Goal: Book appointment/travel/reservation

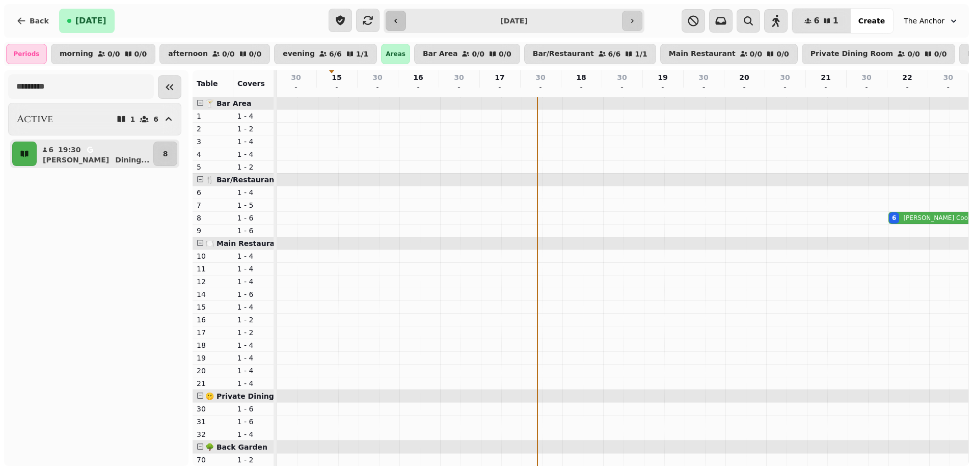
scroll to position [0, 215]
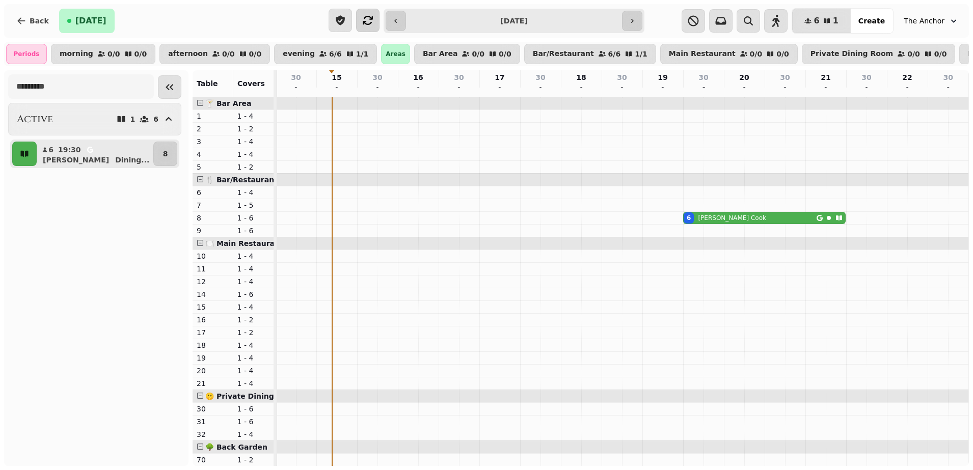
click at [370, 20] on icon "button" at bounding box center [368, 20] width 12 height 12
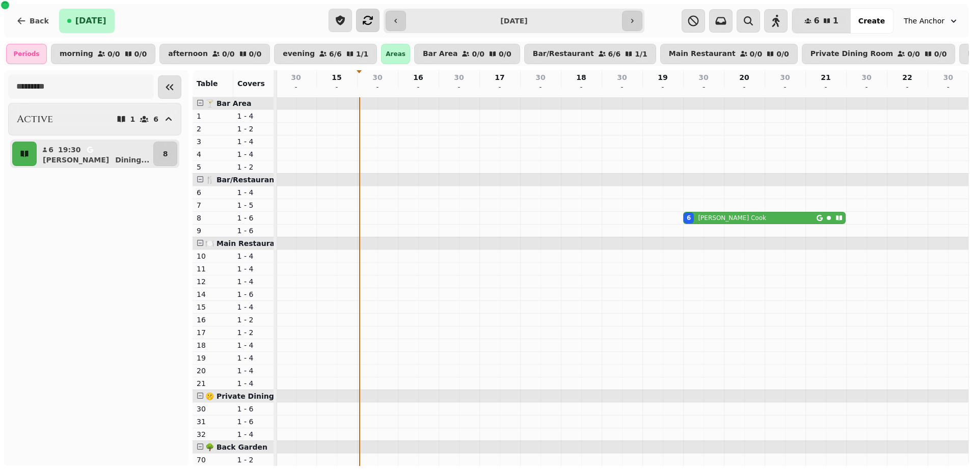
click at [363, 18] on icon "button" at bounding box center [368, 20] width 12 height 12
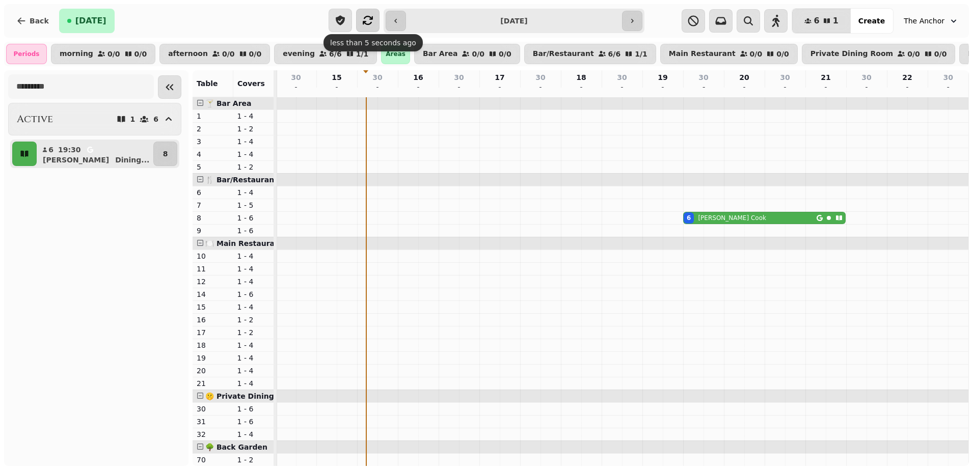
click at [367, 20] on icon "button" at bounding box center [368, 20] width 12 height 12
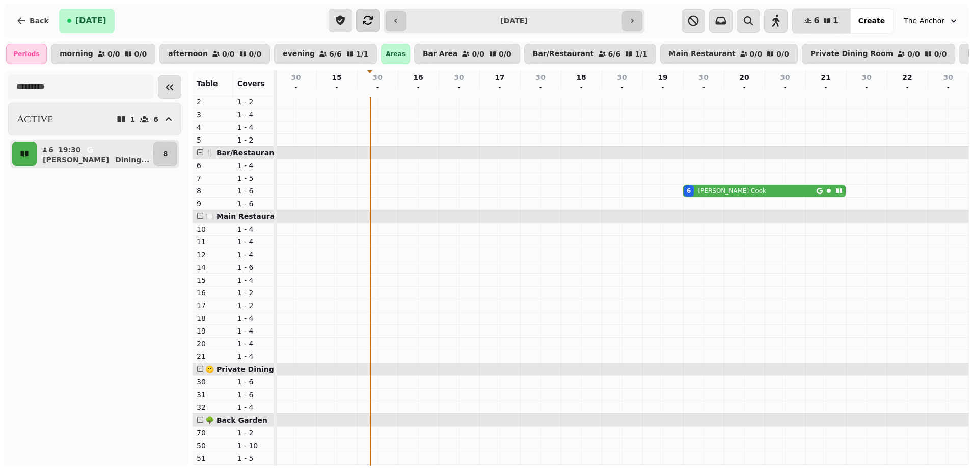
scroll to position [42, 0]
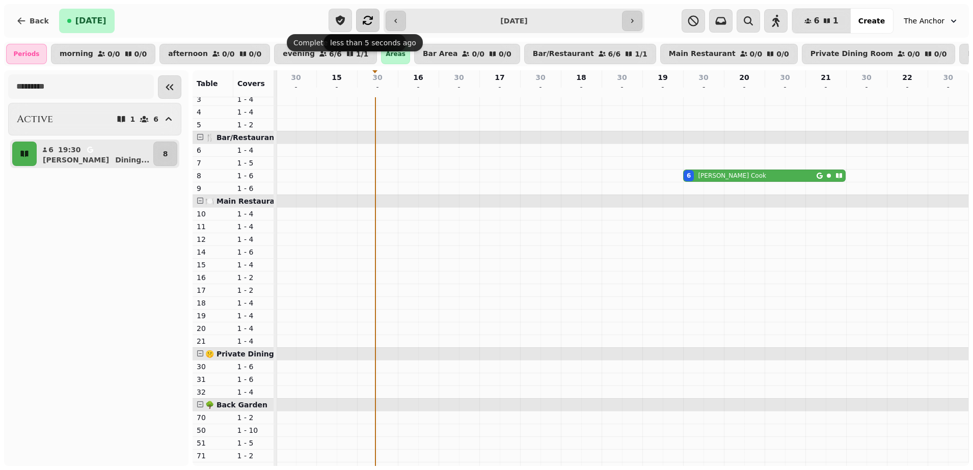
click at [371, 22] on icon "button" at bounding box center [368, 20] width 10 height 9
click at [364, 13] on button "button" at bounding box center [367, 20] width 23 height 23
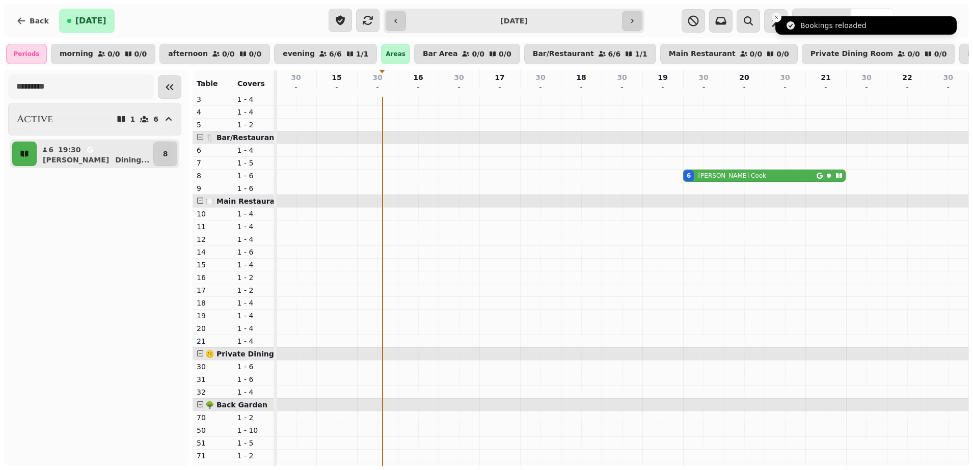
click at [777, 17] on line "Close toast" at bounding box center [776, 17] width 3 height 3
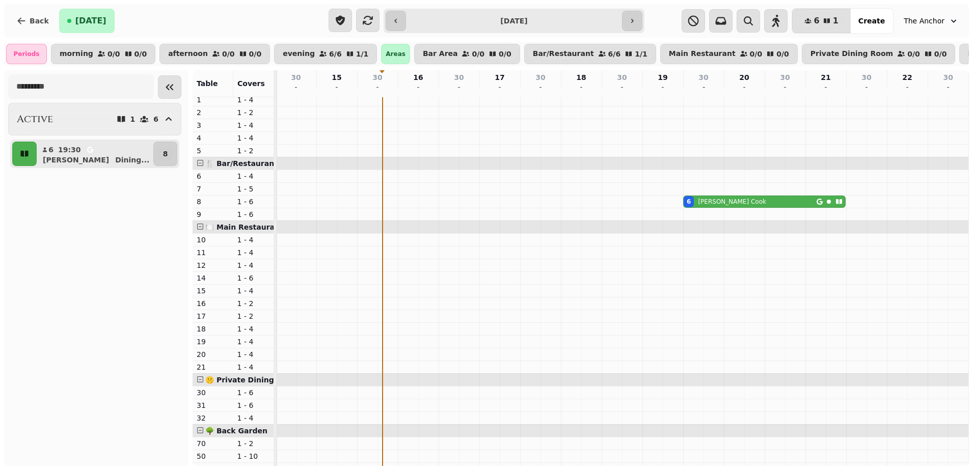
scroll to position [0, 0]
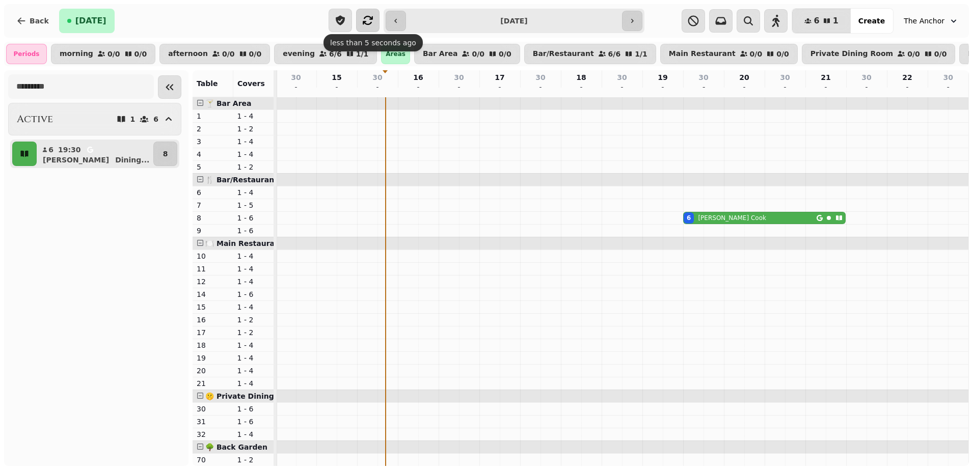
click at [362, 24] on icon "button" at bounding box center [368, 20] width 12 height 12
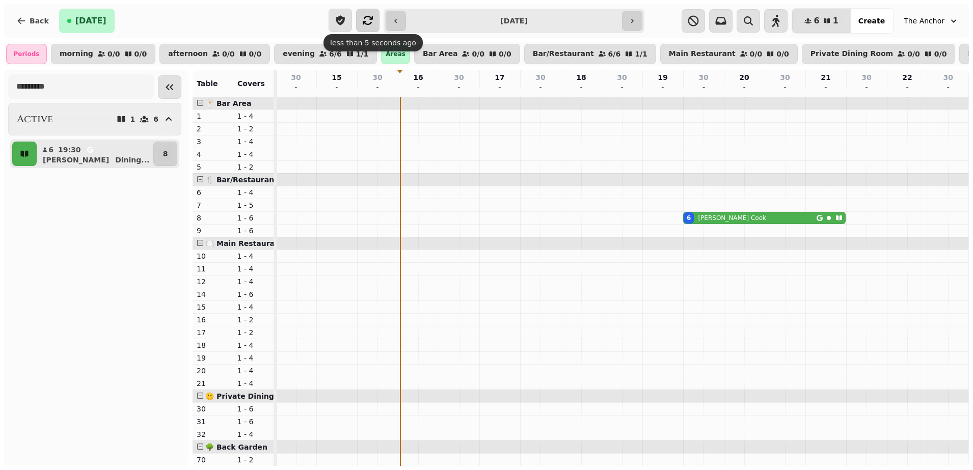
click at [367, 16] on icon "button" at bounding box center [368, 20] width 10 height 9
click at [373, 25] on icon "button" at bounding box center [368, 20] width 12 height 12
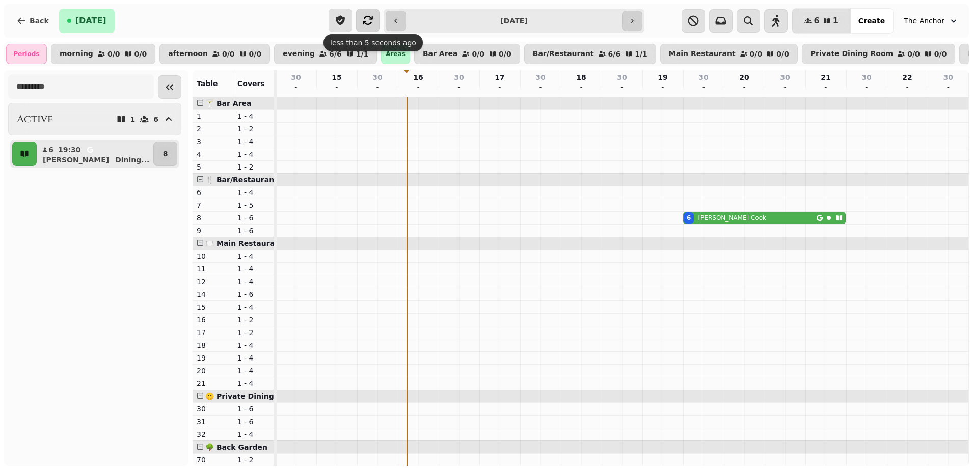
click at [366, 19] on icon "button" at bounding box center [368, 20] width 12 height 12
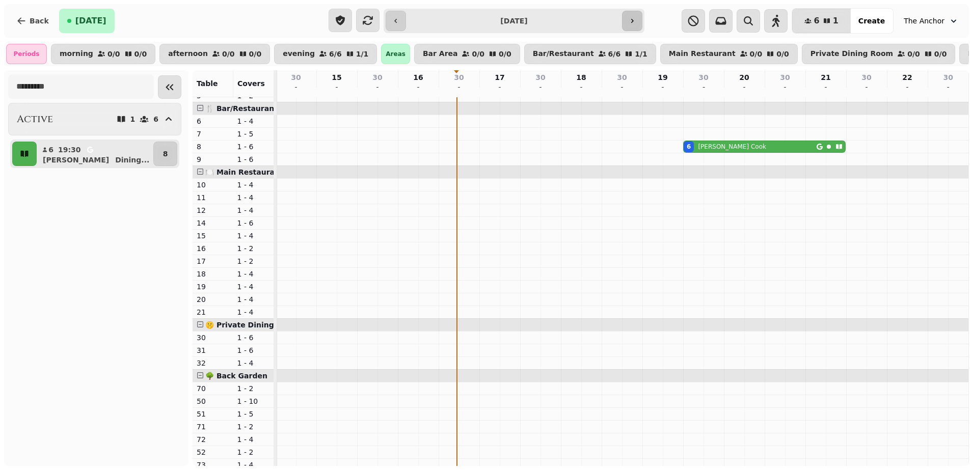
click at [633, 20] on icon "button" at bounding box center [632, 21] width 3 height 4
type input "**********"
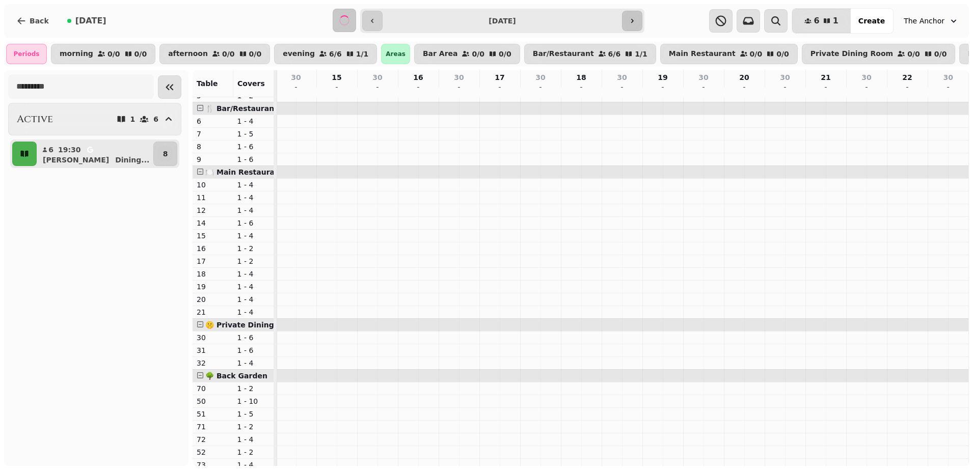
scroll to position [71, 215]
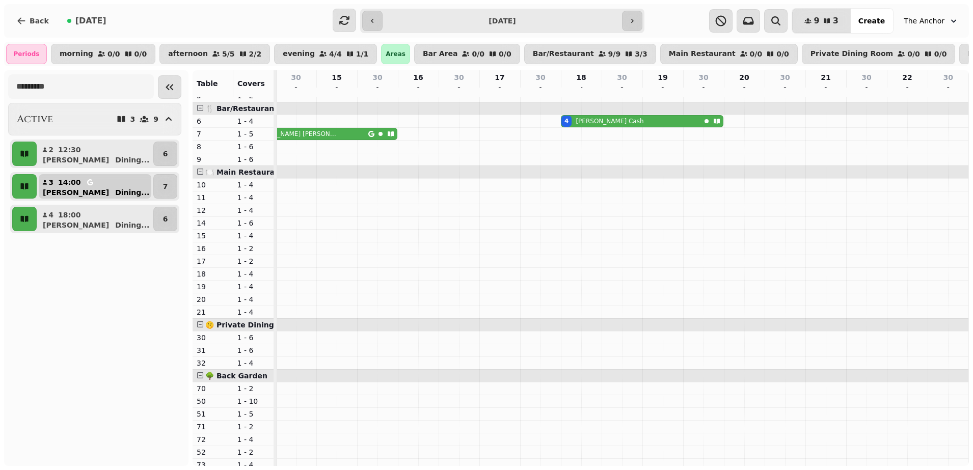
click at [123, 191] on button "3 14:00 SANDRA Dining ..." at bounding box center [95, 186] width 113 height 24
select select "**********"
select select "*"
select select "****"
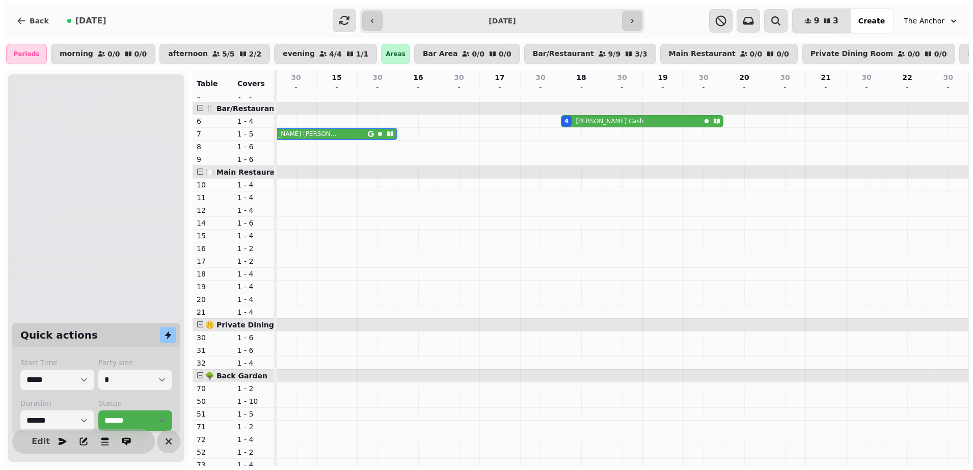
scroll to position [71, 156]
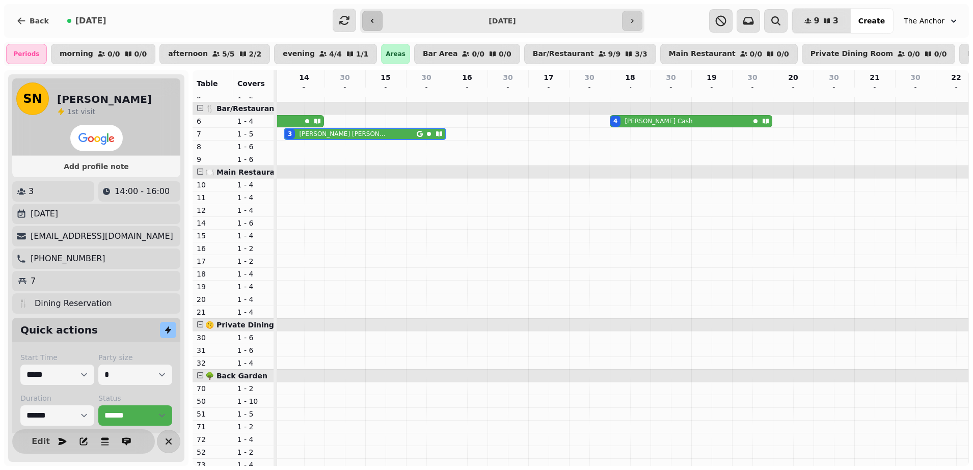
click at [381, 15] on button "button" at bounding box center [372, 21] width 20 height 20
type input "**********"
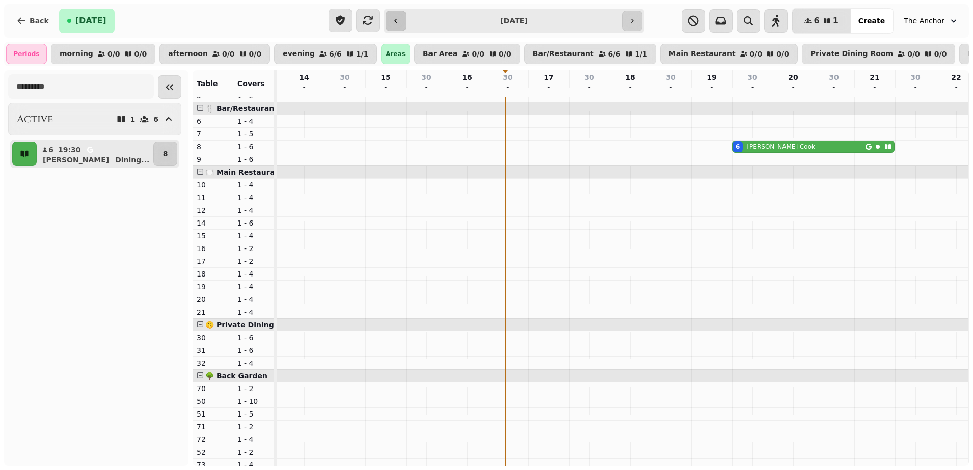
scroll to position [71, 215]
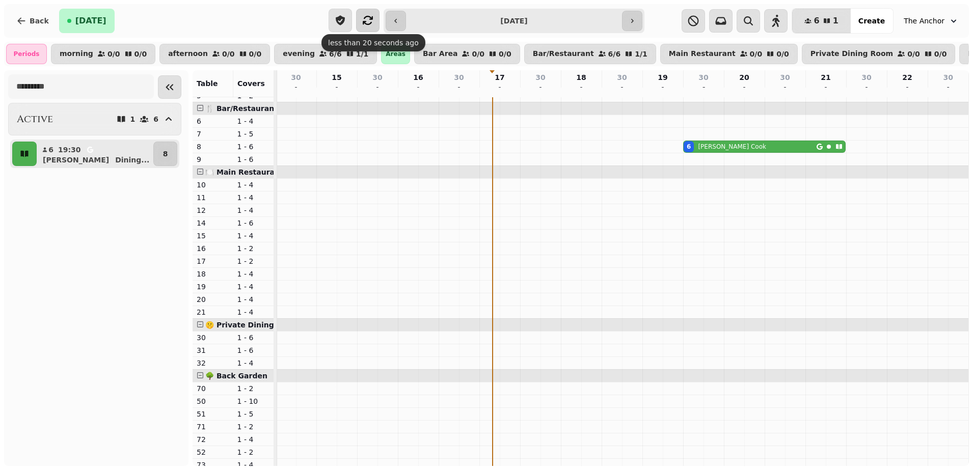
click at [371, 23] on icon "button" at bounding box center [368, 20] width 12 height 12
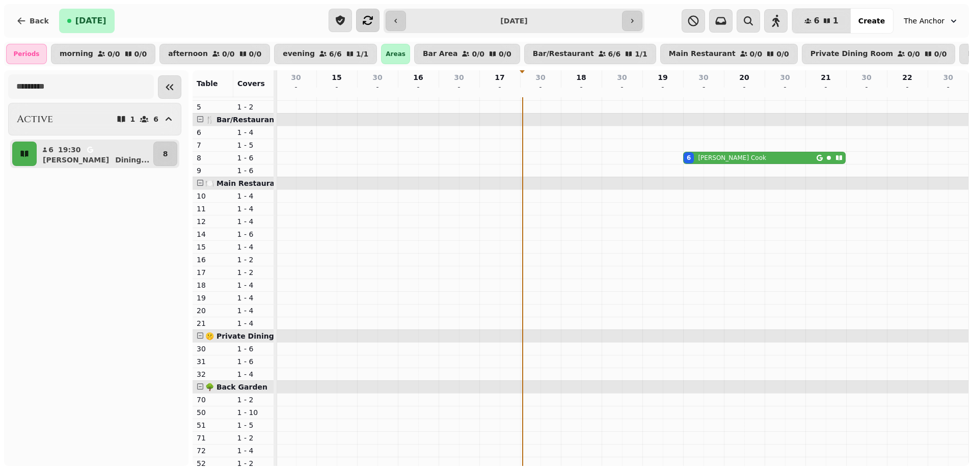
scroll to position [0, 0]
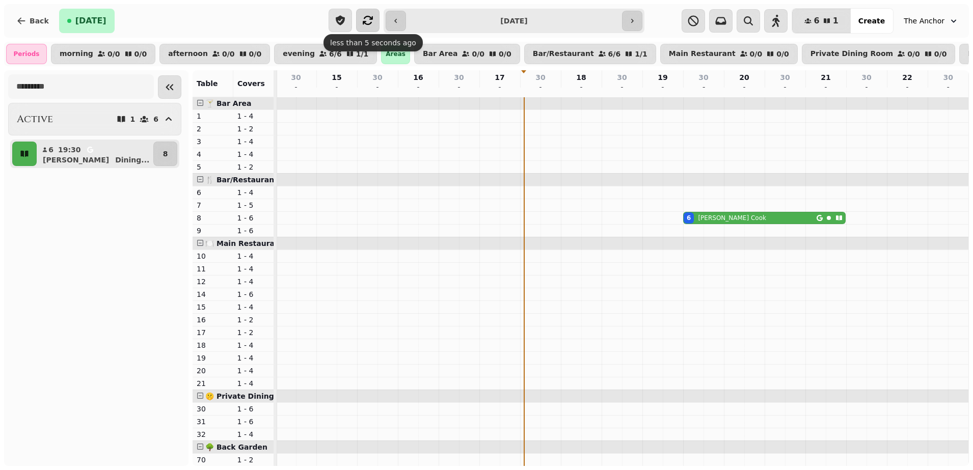
click at [367, 14] on icon "button" at bounding box center [368, 20] width 12 height 12
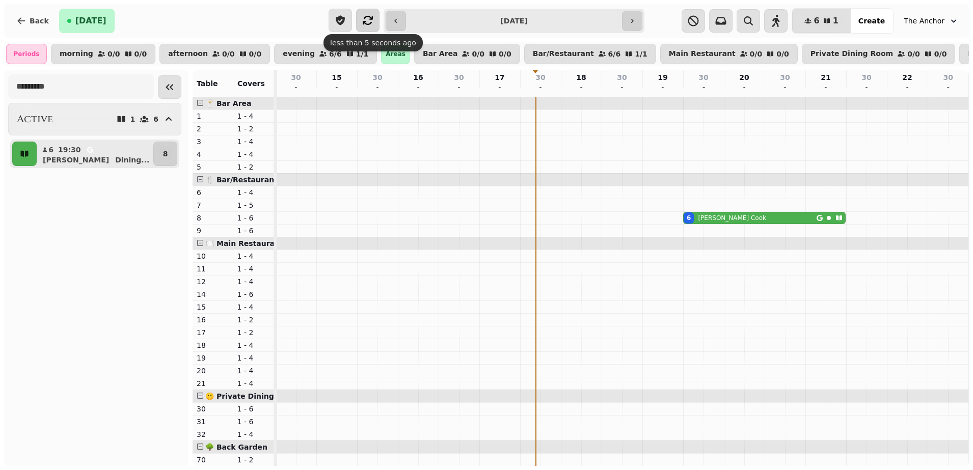
click at [368, 25] on icon "button" at bounding box center [368, 20] width 12 height 12
click at [370, 18] on icon "button" at bounding box center [368, 20] width 10 height 9
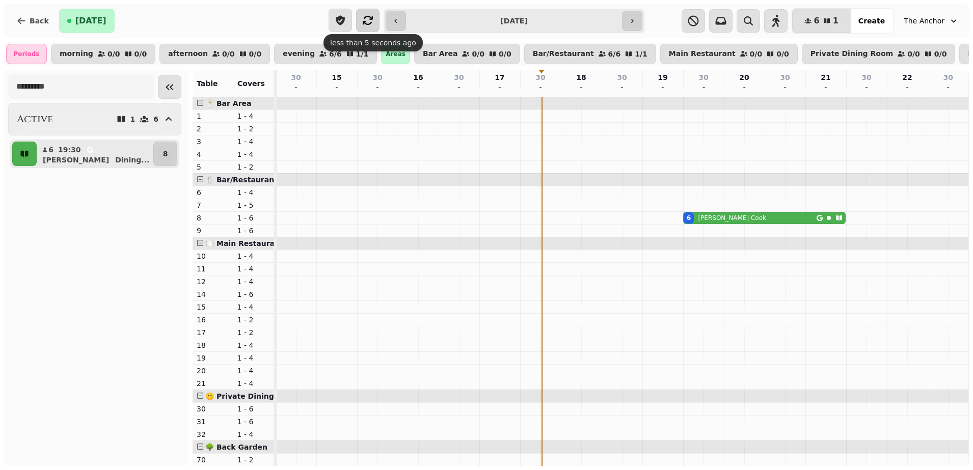
click at [372, 27] on button "button" at bounding box center [367, 20] width 23 height 23
click at [362, 19] on icon "button" at bounding box center [368, 20] width 12 height 12
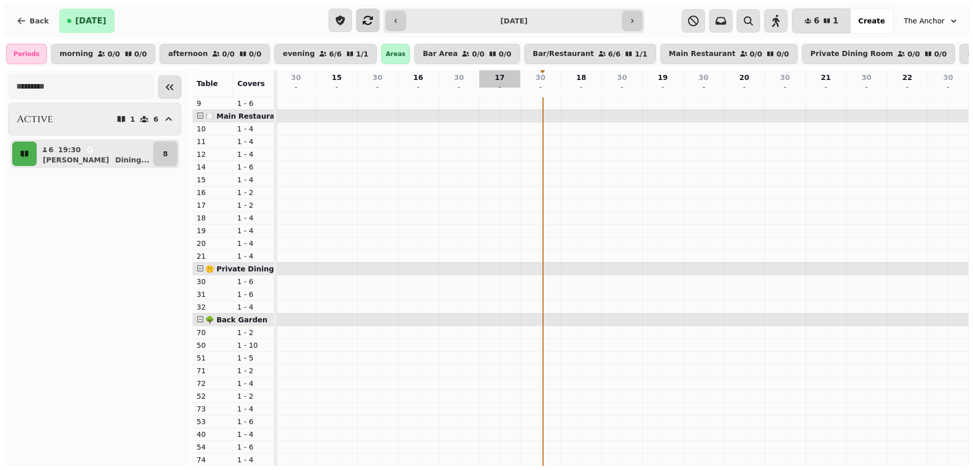
scroll to position [102, 0]
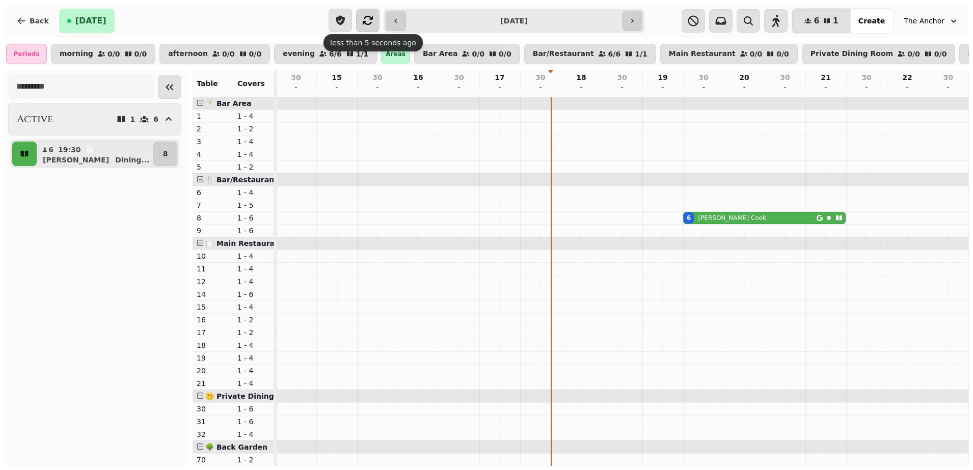
click at [364, 16] on icon "button" at bounding box center [368, 20] width 12 height 12
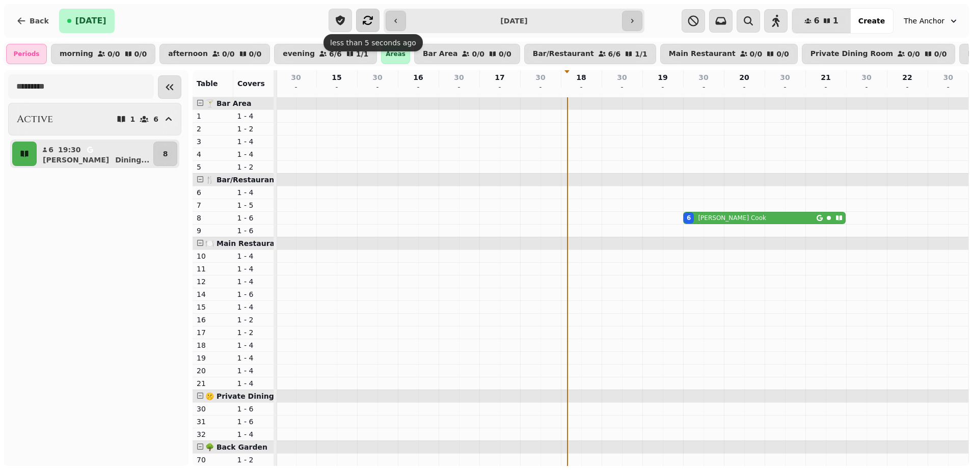
click at [369, 18] on icon "button" at bounding box center [368, 20] width 12 height 12
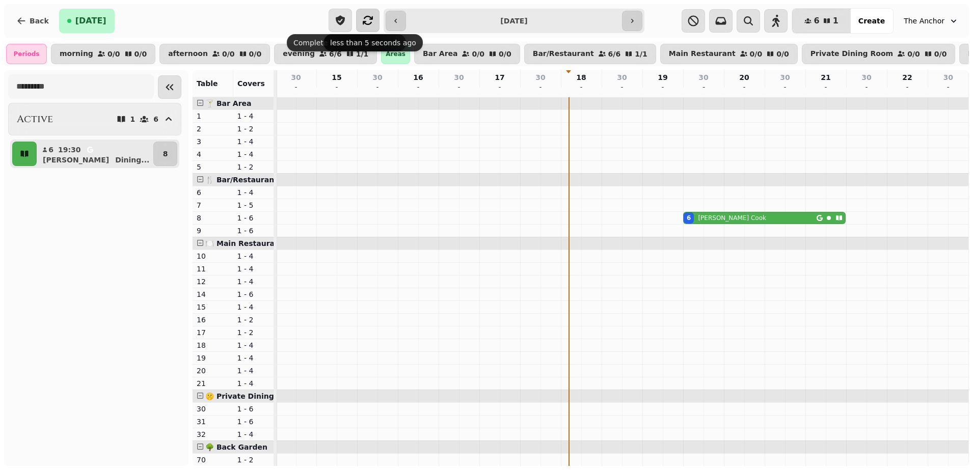
click at [370, 14] on icon "button" at bounding box center [368, 20] width 12 height 12
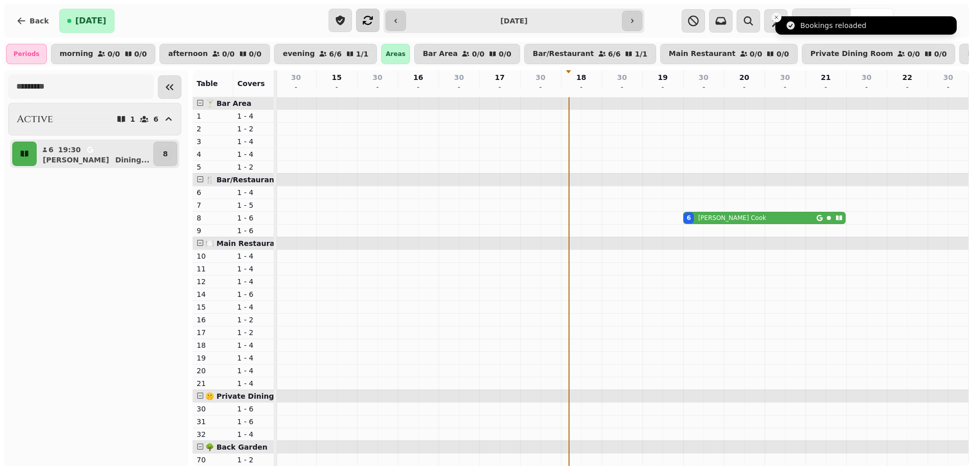
click at [777, 18] on line "Close toast" at bounding box center [776, 17] width 3 height 3
click at [513, 17] on input "**********" at bounding box center [514, 21] width 213 height 16
click at [657, 18] on div "6 1 Covers Create The Anchor" at bounding box center [807, 20] width 316 height 25
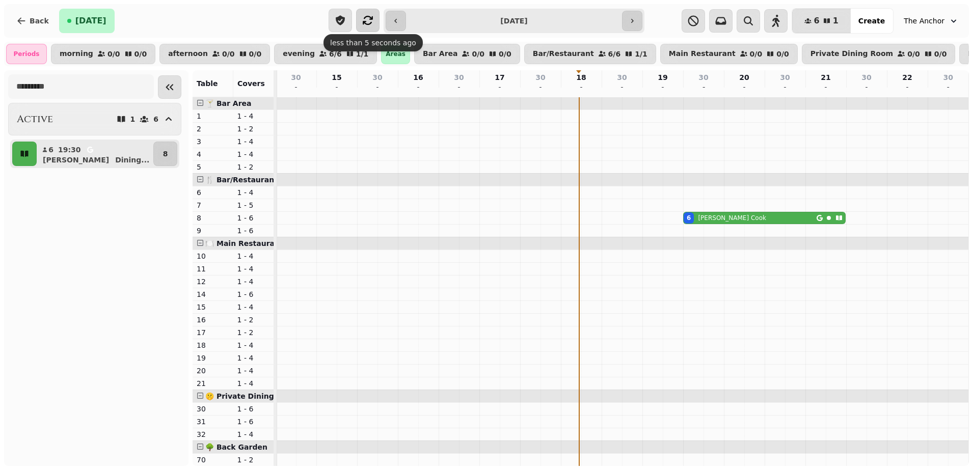
click at [374, 23] on button "button" at bounding box center [367, 20] width 23 height 23
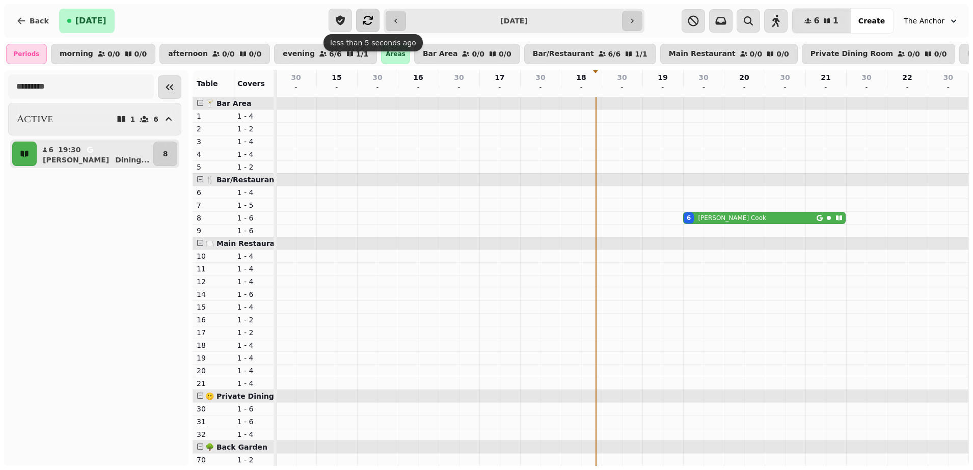
click at [366, 20] on icon "button" at bounding box center [368, 20] width 12 height 12
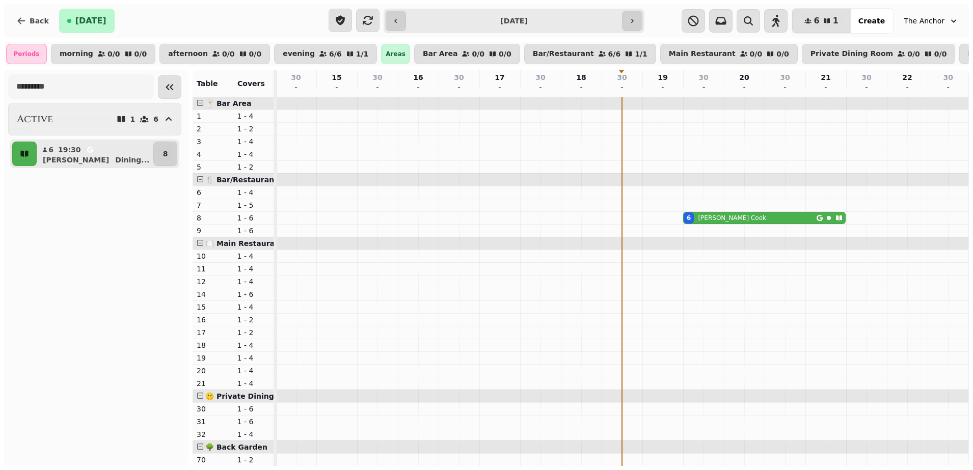
drag, startPoint x: 362, startPoint y: 17, endPoint x: 376, endPoint y: 54, distance: 39.7
click at [363, 17] on icon "button" at bounding box center [368, 20] width 12 height 12
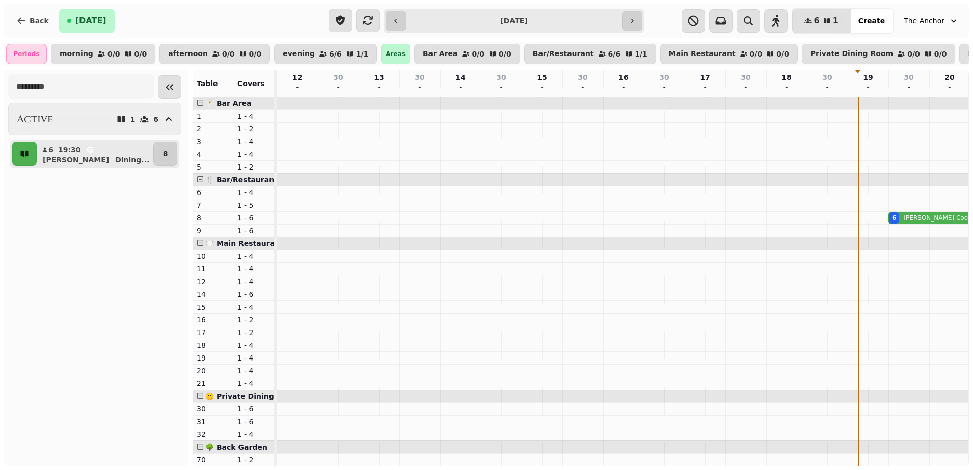
scroll to position [0, 205]
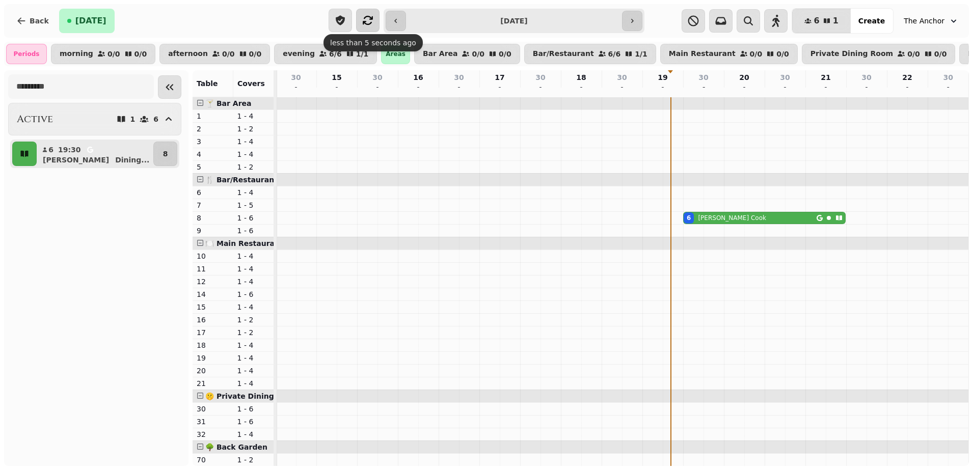
click at [375, 17] on button "button" at bounding box center [367, 20] width 23 height 23
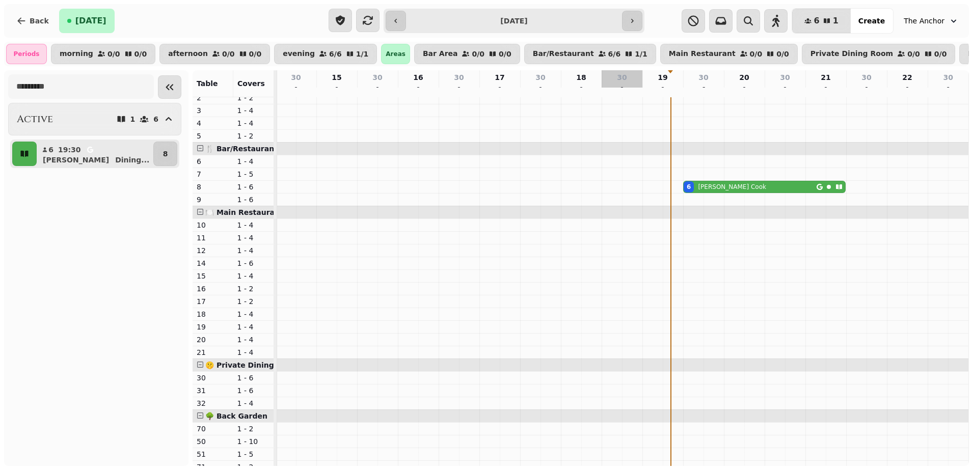
scroll to position [0, 0]
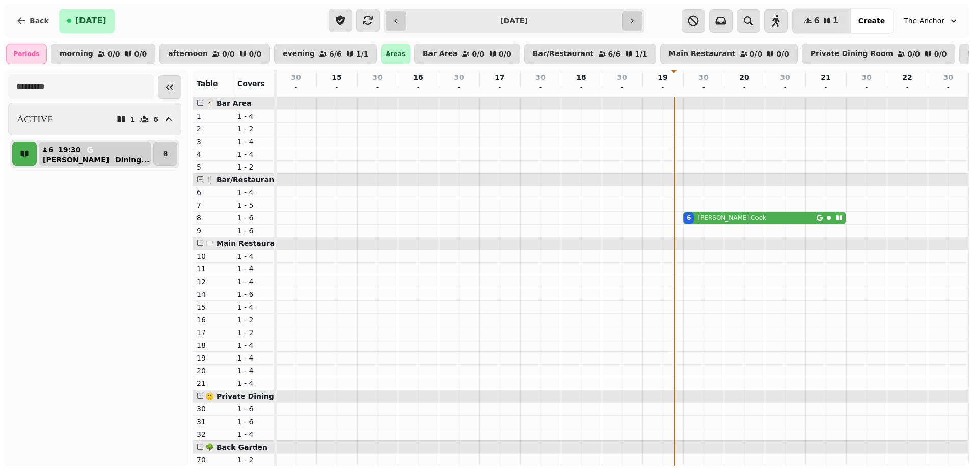
click at [48, 163] on p "[PERSON_NAME]" at bounding box center [76, 160] width 66 height 10
select select "**********"
select select "*"
select select "****"
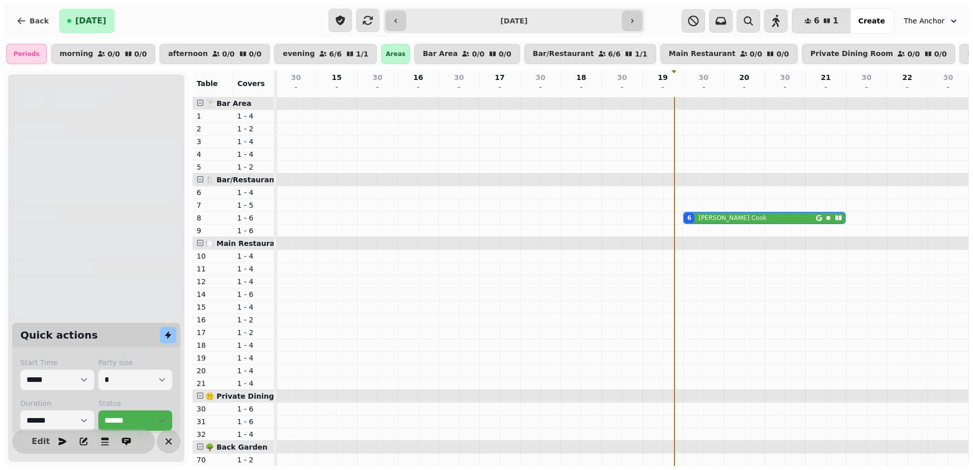
scroll to position [0, 215]
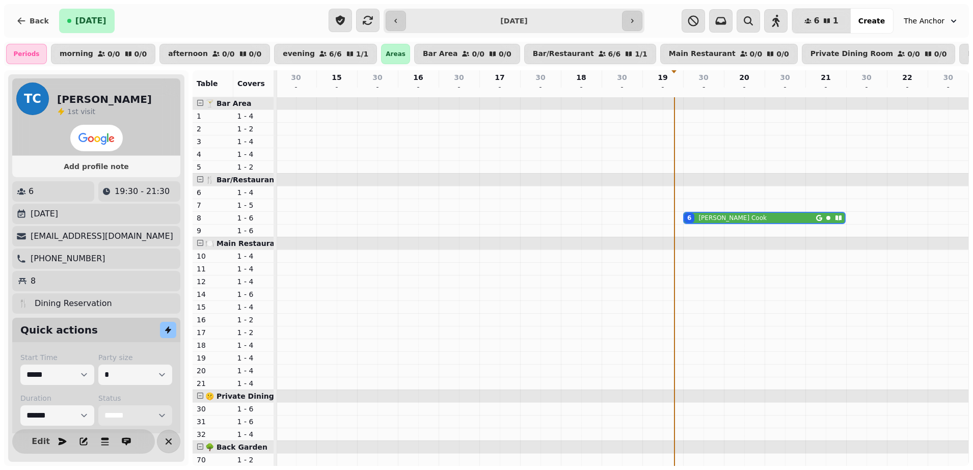
click at [126, 420] on select "**********" at bounding box center [135, 416] width 74 height 20
select select "******"
click at [98, 413] on select "**********" at bounding box center [135, 415] width 74 height 20
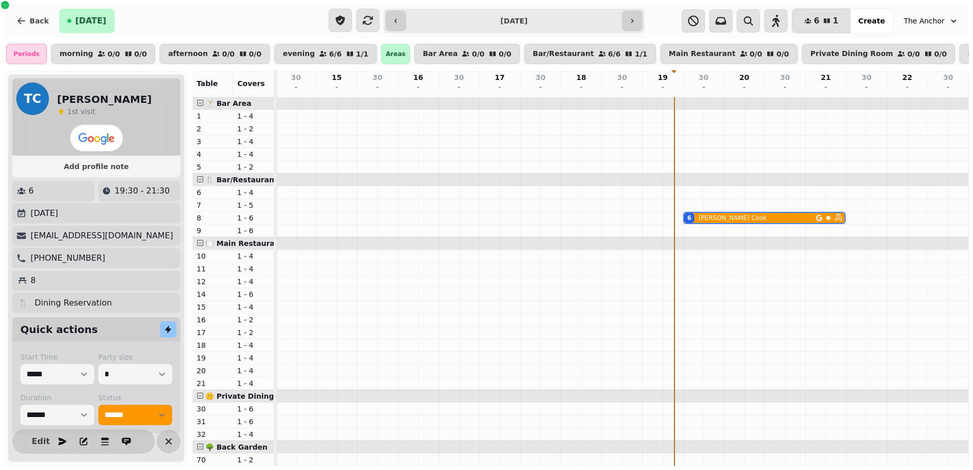
click at [170, 438] on icon "button" at bounding box center [169, 442] width 12 height 12
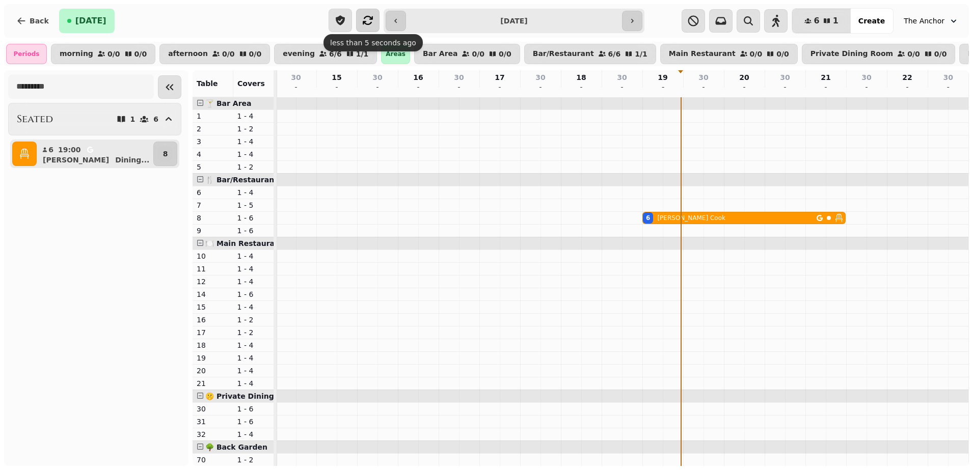
click at [363, 12] on button "button" at bounding box center [367, 20] width 23 height 23
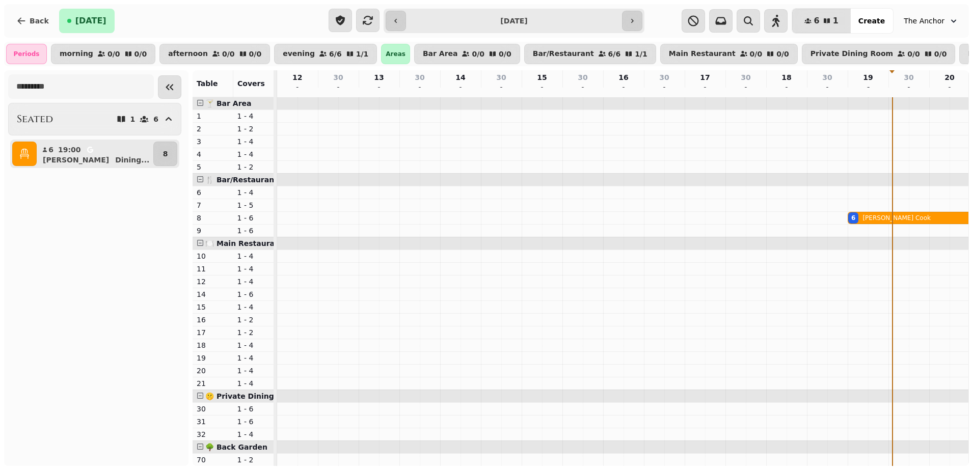
scroll to position [0, 205]
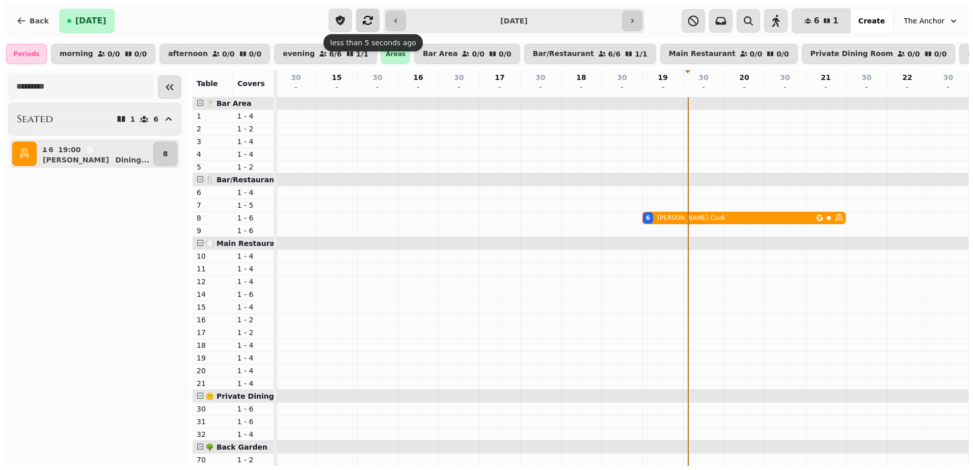
click at [371, 19] on icon "button" at bounding box center [368, 20] width 10 height 9
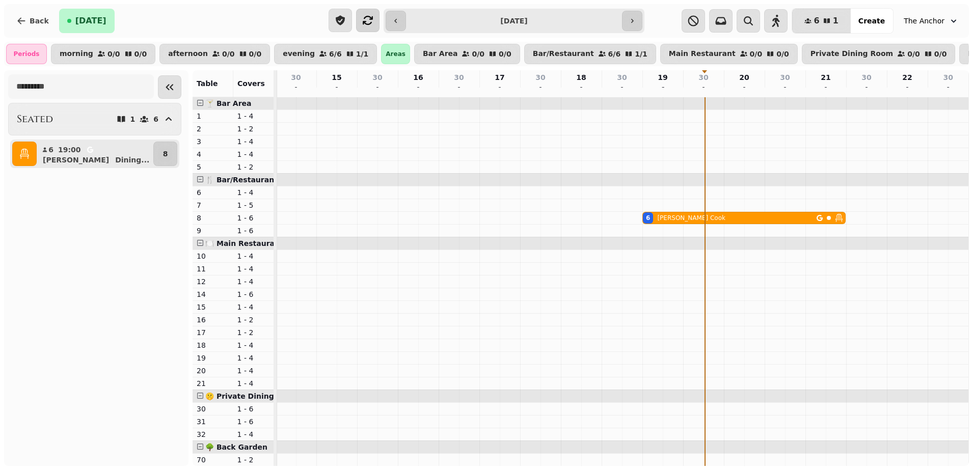
click at [366, 16] on icon "button" at bounding box center [368, 20] width 12 height 12
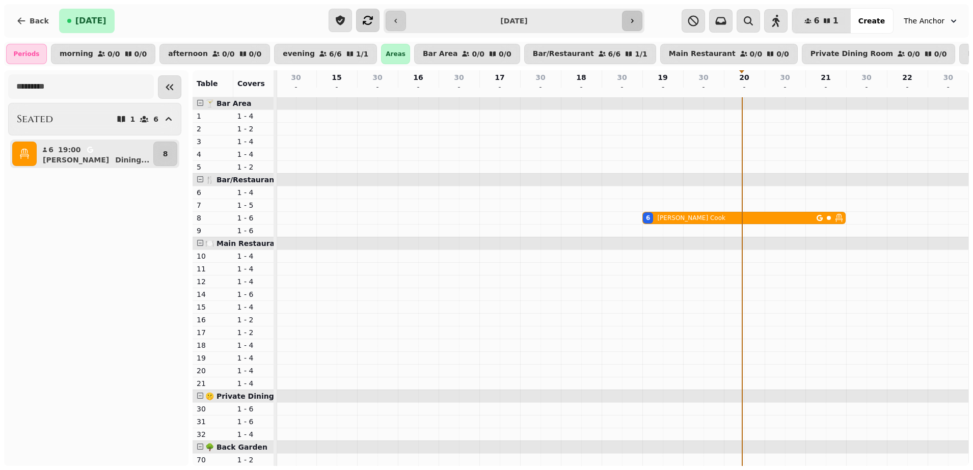
click at [642, 20] on button "button" at bounding box center [632, 21] width 20 height 20
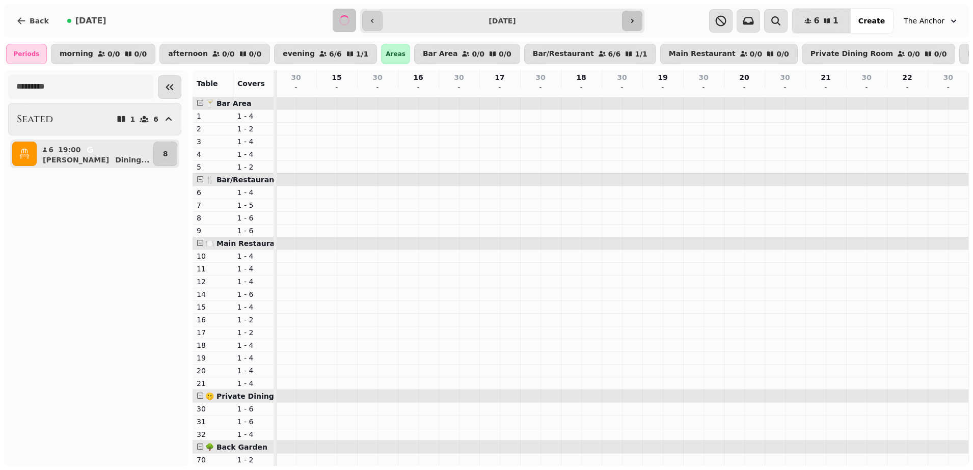
scroll to position [0, 215]
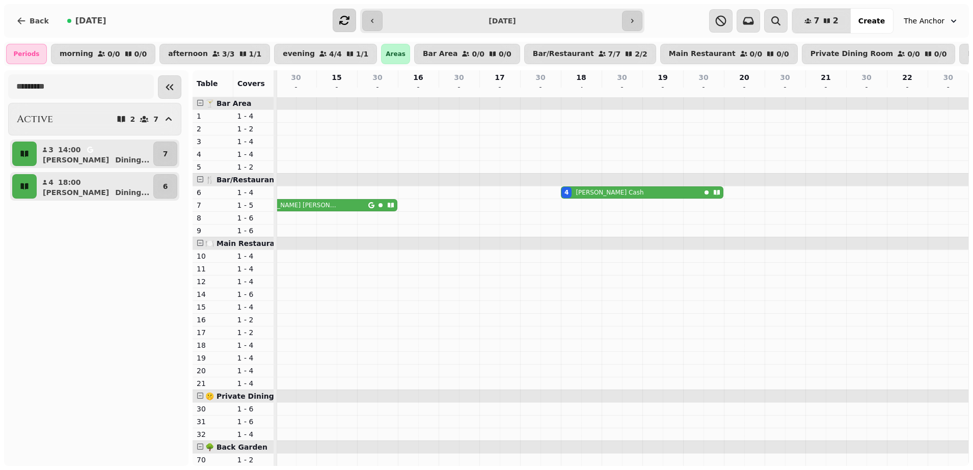
click at [349, 14] on icon "button" at bounding box center [344, 20] width 12 height 12
click at [75, 17] on span "[DATE]" at bounding box center [90, 21] width 31 height 8
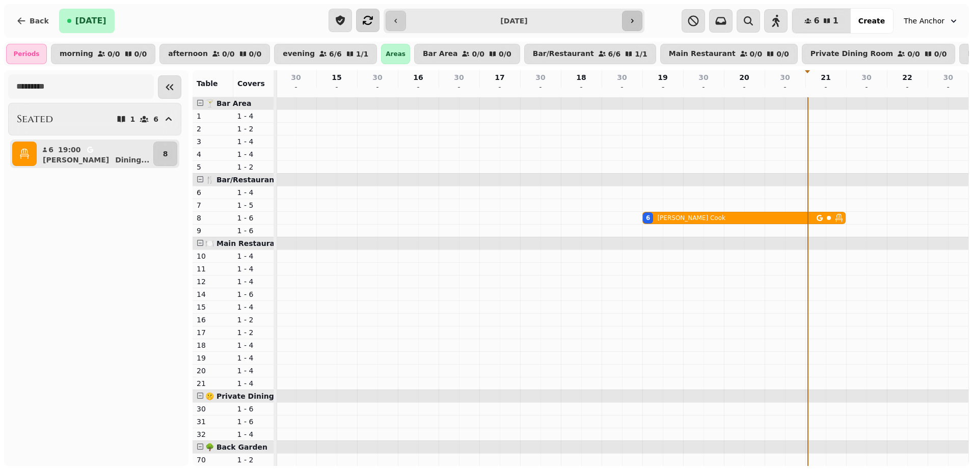
click at [631, 19] on icon "button" at bounding box center [632, 21] width 8 height 8
type input "**********"
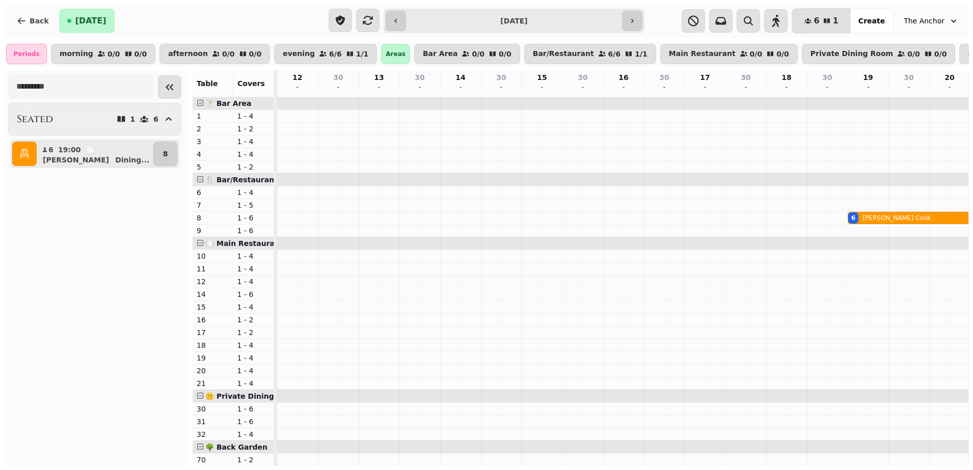
scroll to position [0, 205]
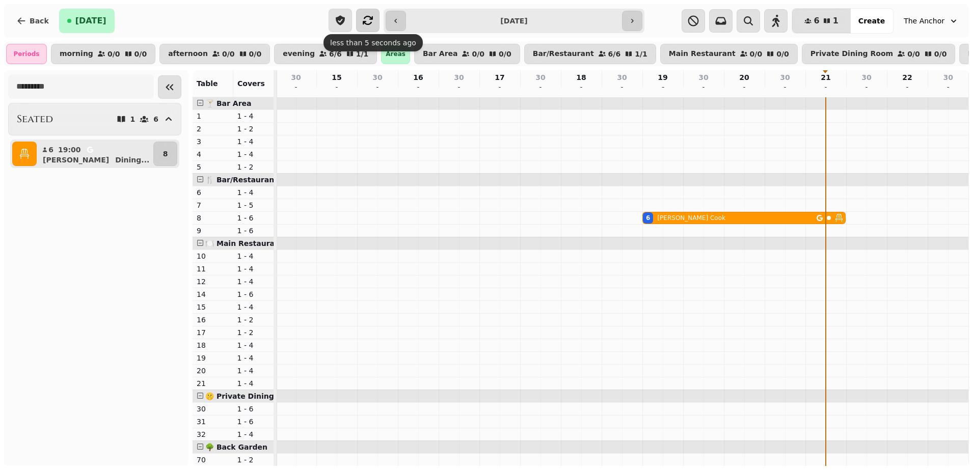
click at [375, 20] on button "button" at bounding box center [367, 20] width 23 height 23
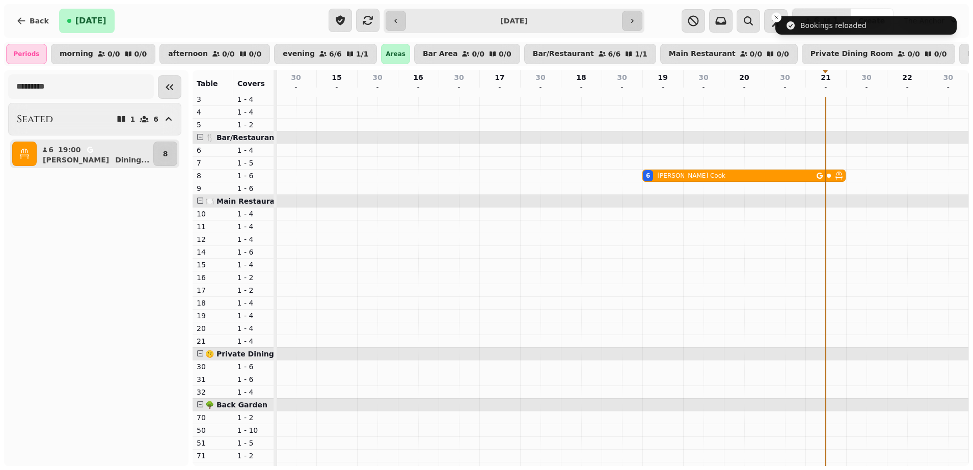
scroll to position [0, 0]
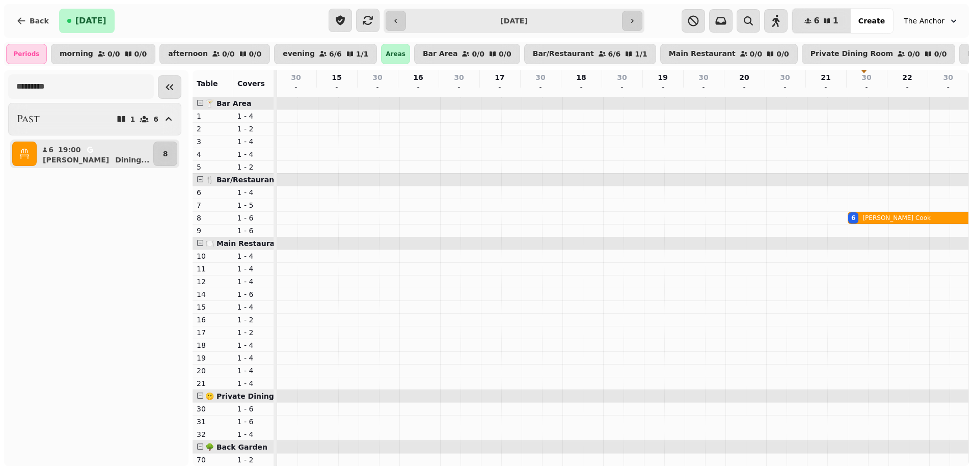
scroll to position [0, 205]
